Goal: Navigation & Orientation: Find specific page/section

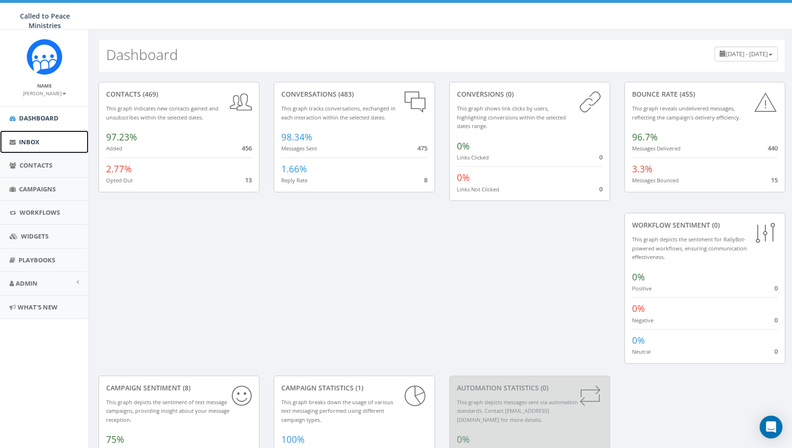
click at [23, 138] on span "Inbox" at bounding box center [29, 142] width 20 height 9
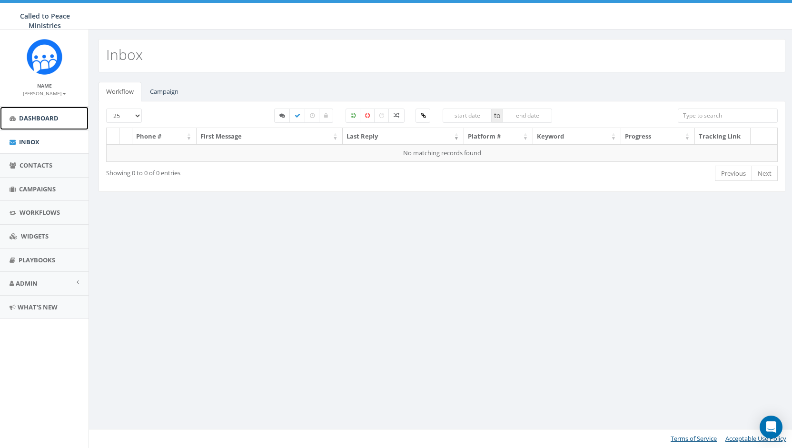
click at [30, 119] on span "Dashboard" at bounding box center [39, 118] width 40 height 9
